Goal: Transaction & Acquisition: Purchase product/service

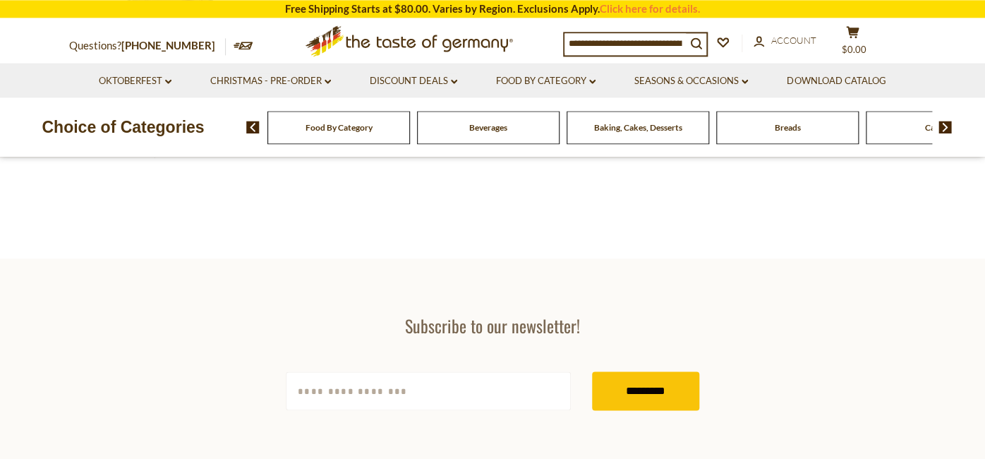
scroll to position [447, 0]
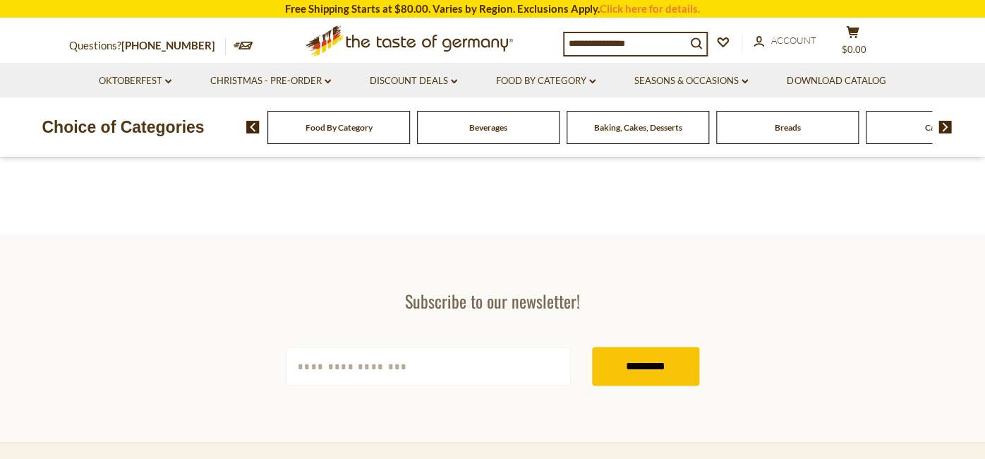
click at [337, 133] on div "Food By Category" at bounding box center [338, 127] width 143 height 33
click at [946, 126] on img at bounding box center [944, 127] width 13 height 13
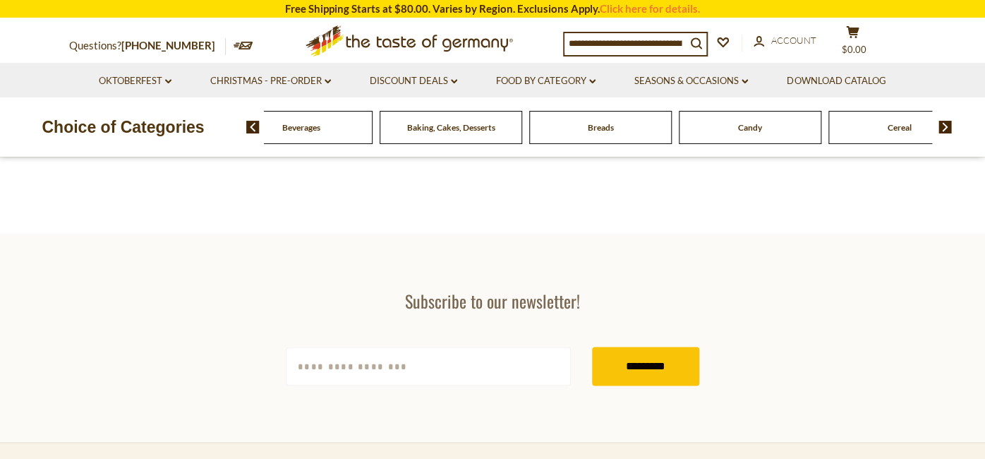
click at [946, 126] on img at bounding box center [944, 127] width 13 height 13
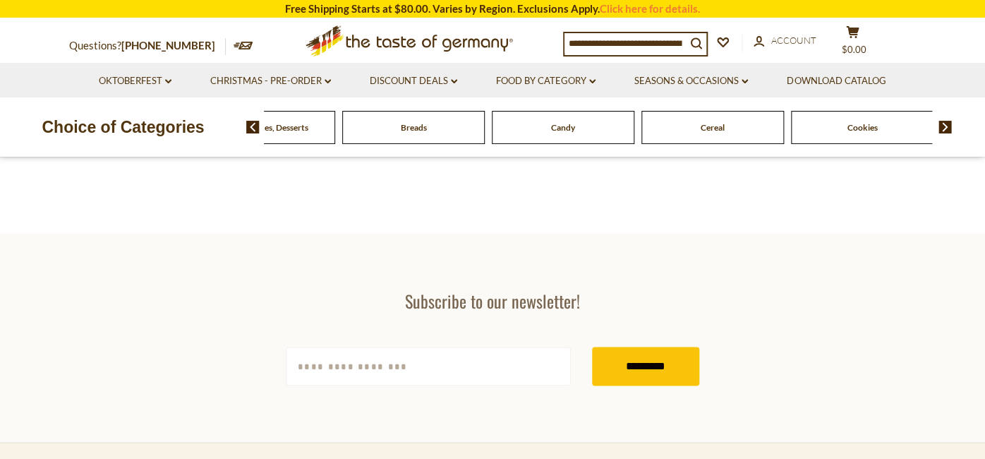
click at [946, 126] on img at bounding box center [944, 127] width 13 height 13
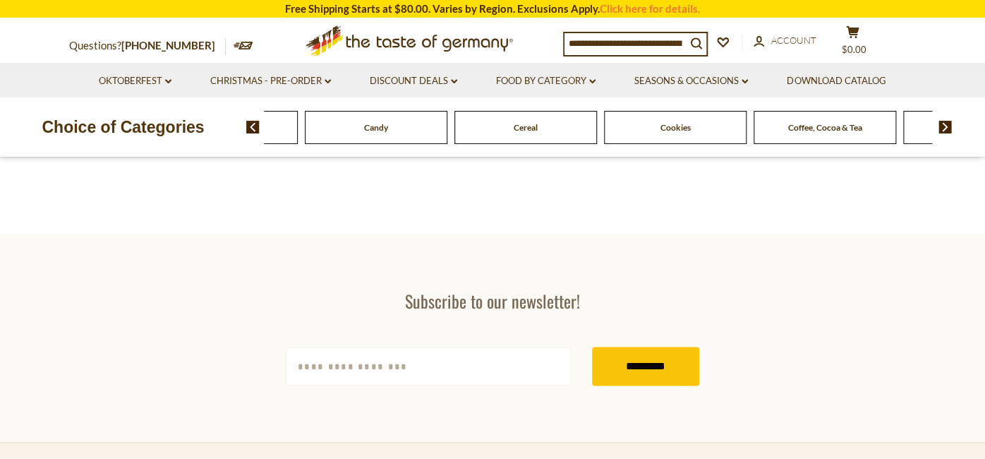
click at [946, 126] on img at bounding box center [944, 127] width 13 height 13
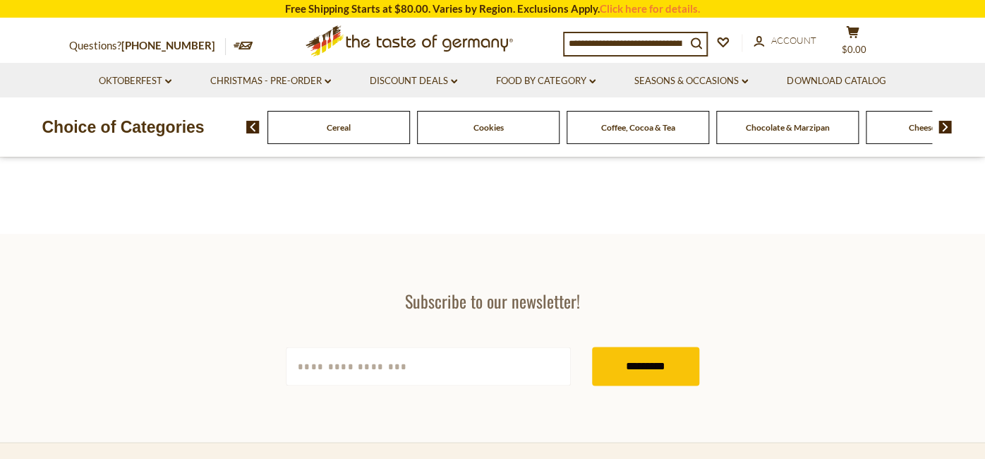
click at [946, 126] on img at bounding box center [944, 127] width 13 height 13
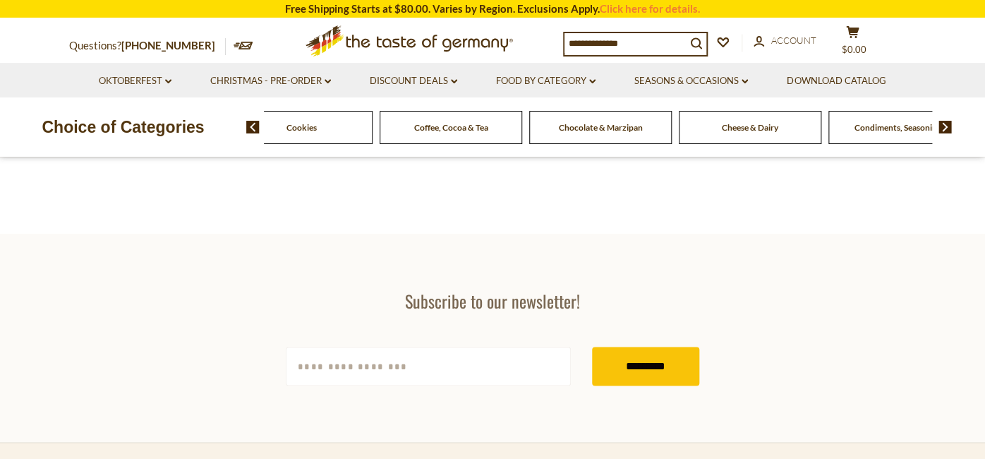
click at [946, 126] on img at bounding box center [944, 127] width 13 height 13
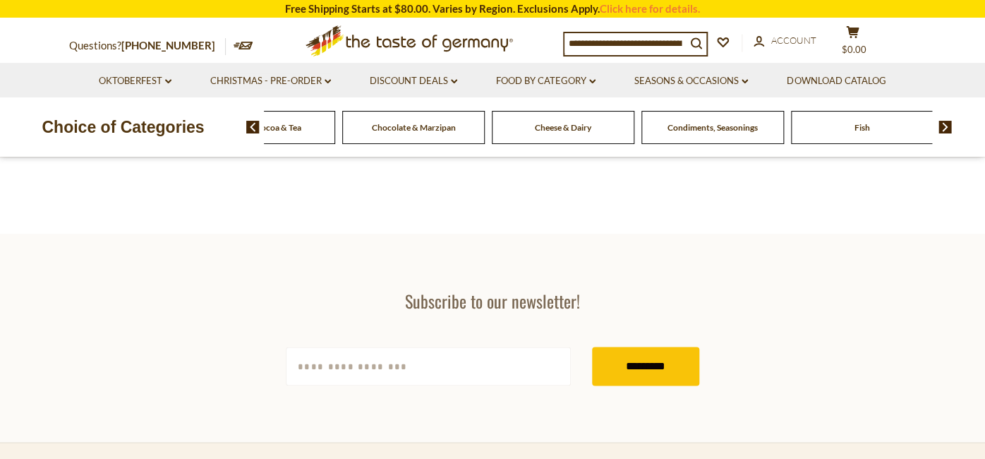
click at [938, 126] on img at bounding box center [944, 127] width 13 height 13
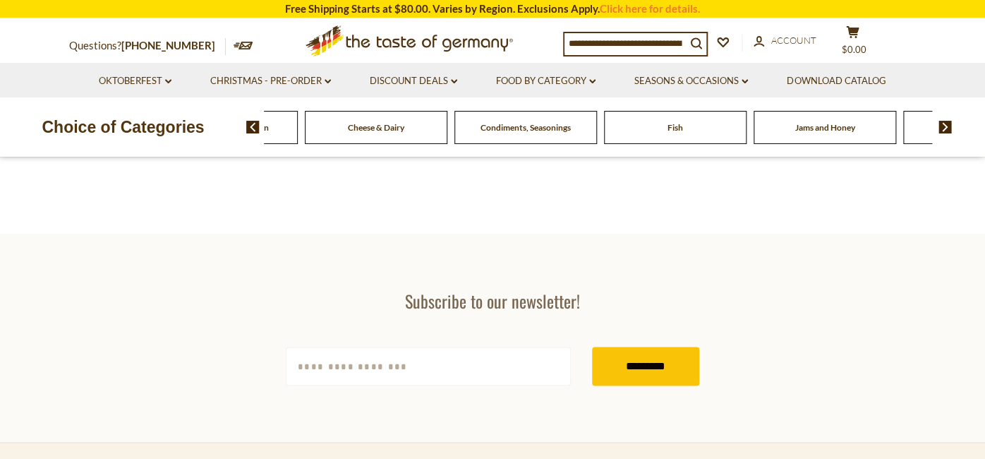
click at [938, 126] on img at bounding box center [944, 127] width 13 height 13
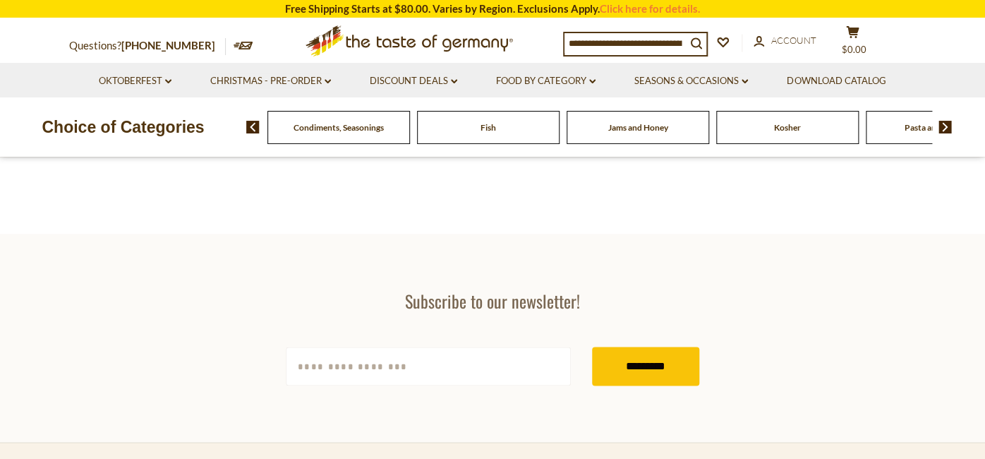
click at [938, 126] on img at bounding box center [944, 127] width 13 height 13
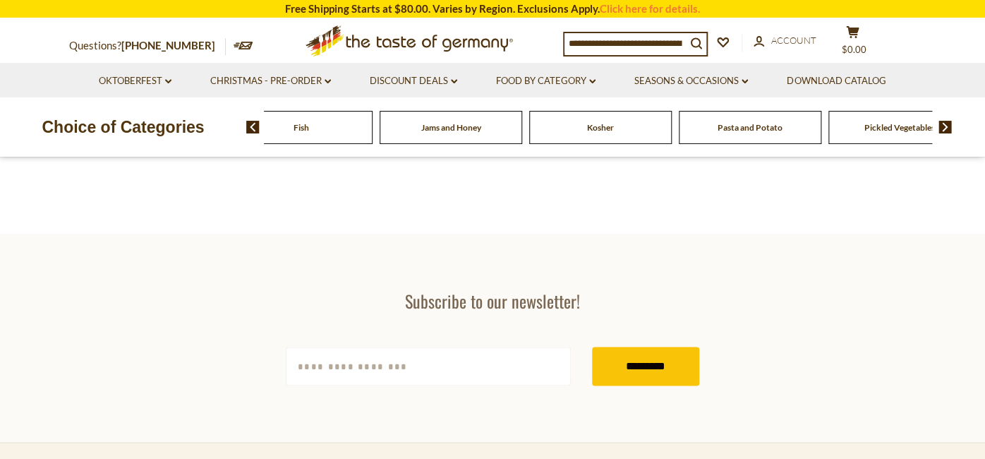
click at [938, 126] on img at bounding box center [944, 127] width 13 height 13
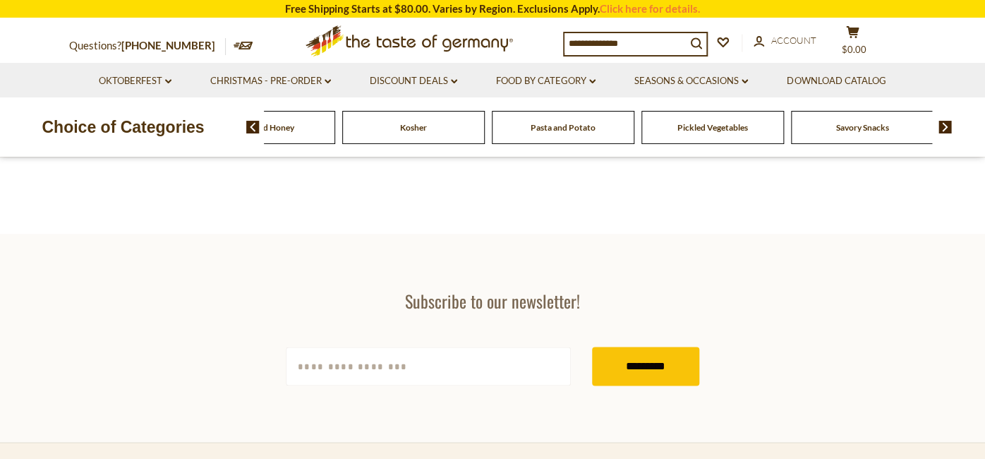
click at [938, 126] on img at bounding box center [944, 127] width 13 height 13
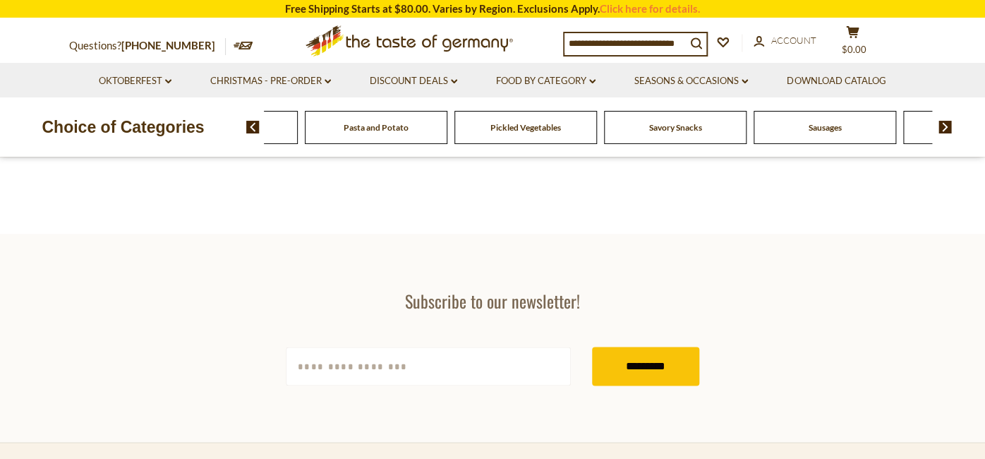
click at [938, 126] on img at bounding box center [944, 127] width 13 height 13
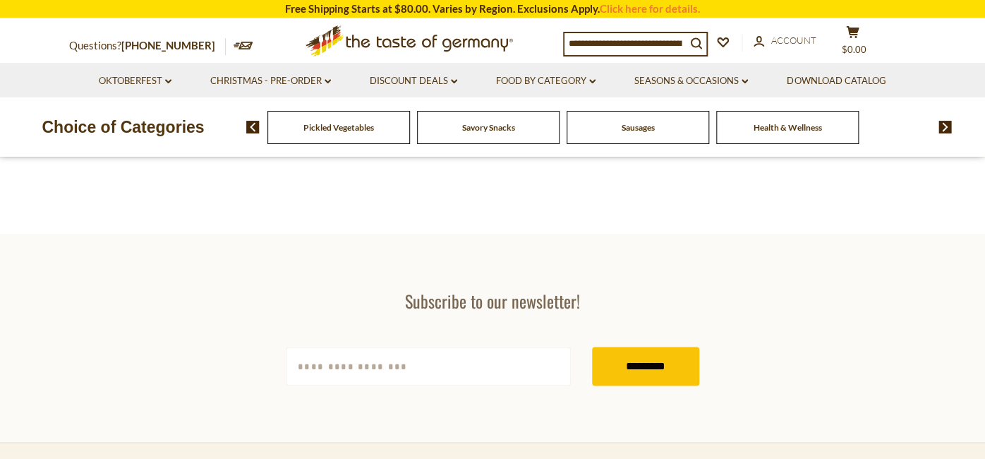
click at [622, 128] on span "Sausages" at bounding box center [638, 127] width 33 height 11
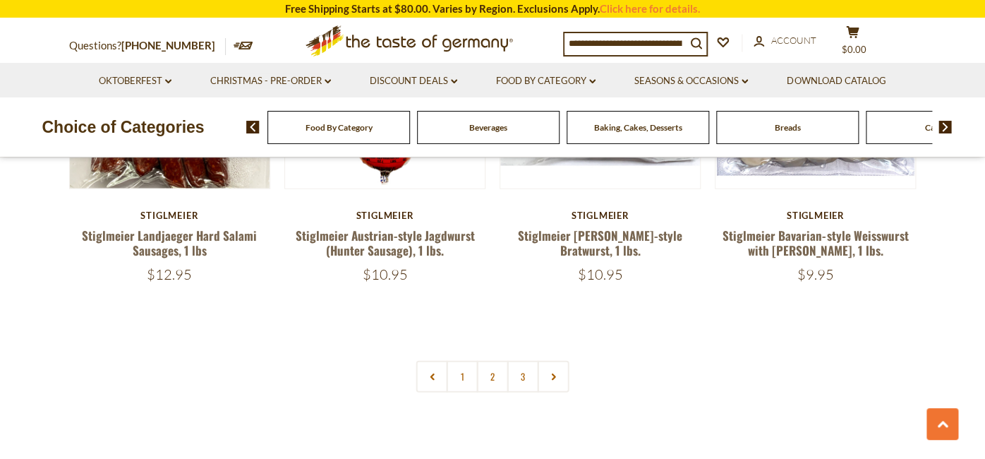
scroll to position [3278, 0]
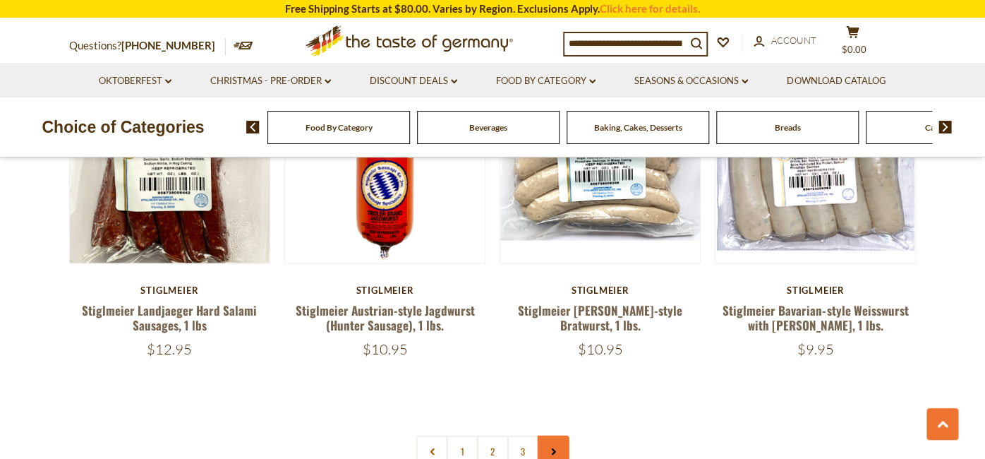
click at [557, 435] on link at bounding box center [554, 451] width 32 height 32
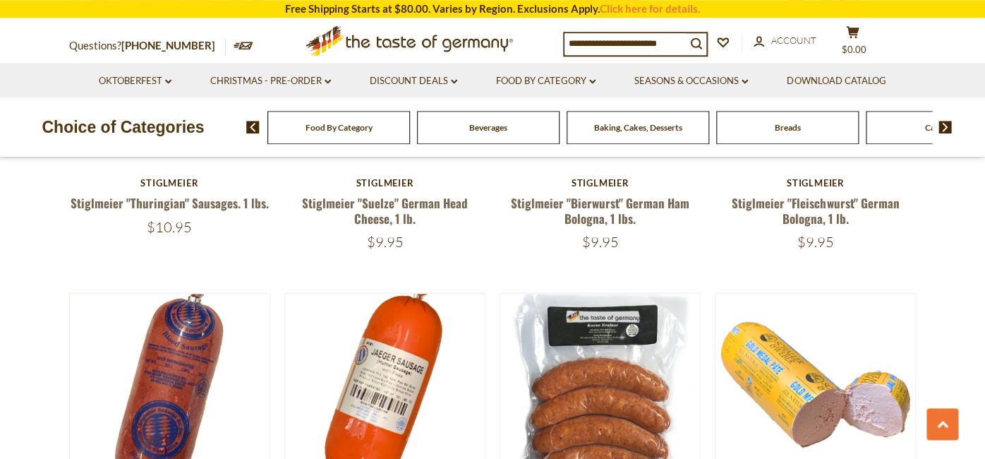
scroll to position [2384, 0]
